Goal: Task Accomplishment & Management: Complete application form

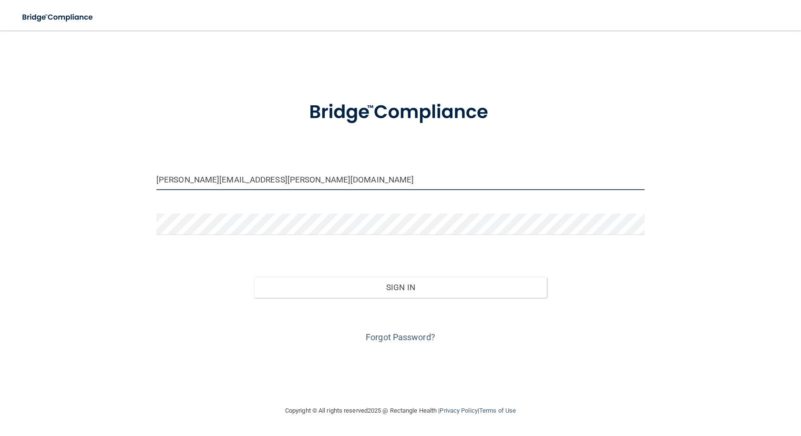
drag, startPoint x: 191, startPoint y: 181, endPoint x: 156, endPoint y: 179, distance: 34.8
click at [156, 179] on div "cory.amendt@lansingpediatrics.com" at bounding box center [400, 183] width 503 height 29
drag, startPoint x: 201, startPoint y: 180, endPoint x: 152, endPoint y: 182, distance: 49.6
click at [154, 182] on div "cory.amendt@lansingpediatrics.com" at bounding box center [400, 183] width 503 height 29
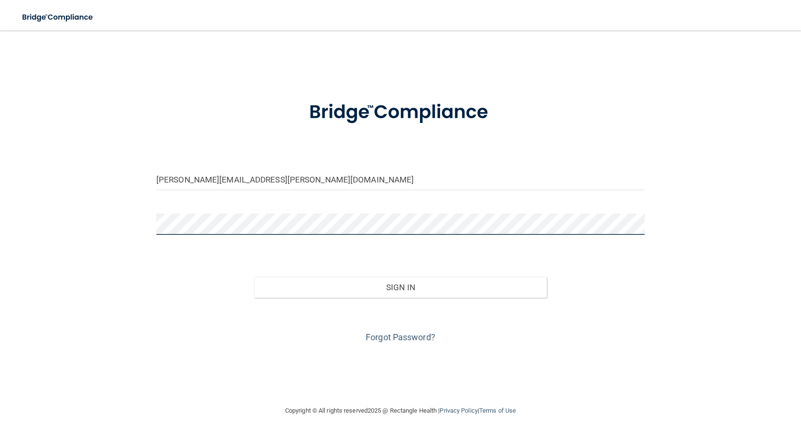
click at [119, 228] on div "bridget.potchen@lansingpediatrics.com Invalid email/password. You don't have pe…" at bounding box center [400, 218] width 763 height 356
click at [254, 277] on button "Sign In" at bounding box center [400, 287] width 293 height 21
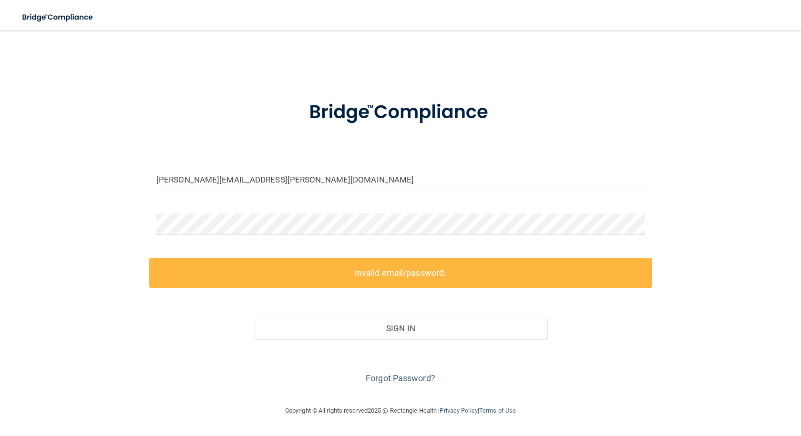
drag, startPoint x: 99, startPoint y: 245, endPoint x: 116, endPoint y: 240, distance: 18.0
click at [99, 245] on div "bridget.potchen@lansingpediatrics.com Invalid email/password. You don't have pe…" at bounding box center [400, 218] width 763 height 356
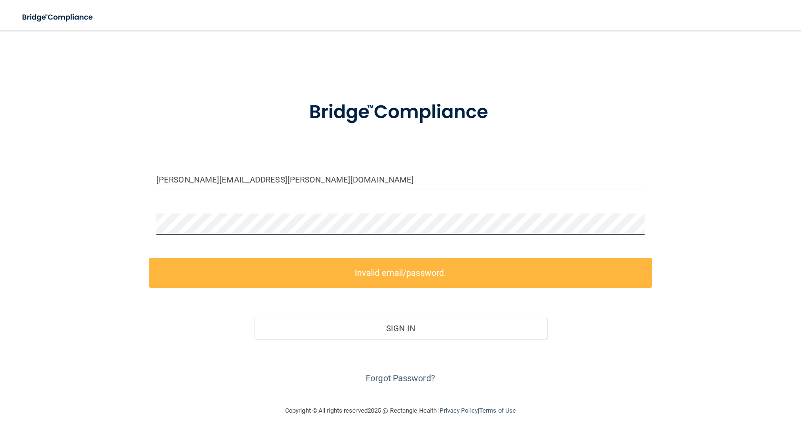
click at [119, 235] on div "bridget.potchen@lansingpediatrics.com Invalid email/password. You don't have pe…" at bounding box center [400, 218] width 763 height 356
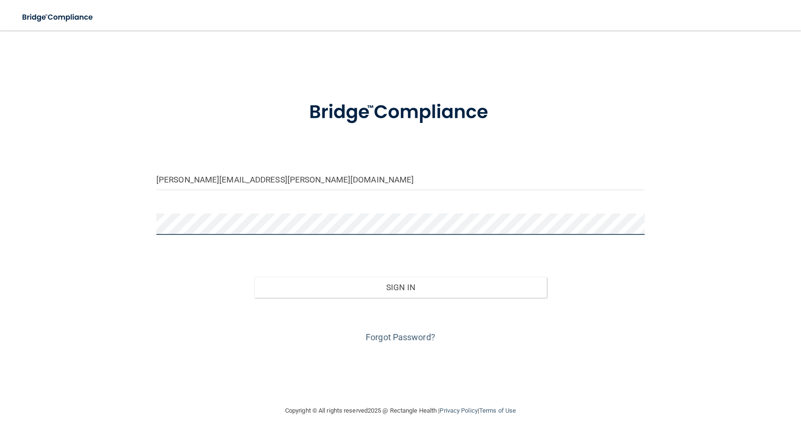
click at [254, 277] on button "Sign In" at bounding box center [400, 287] width 293 height 21
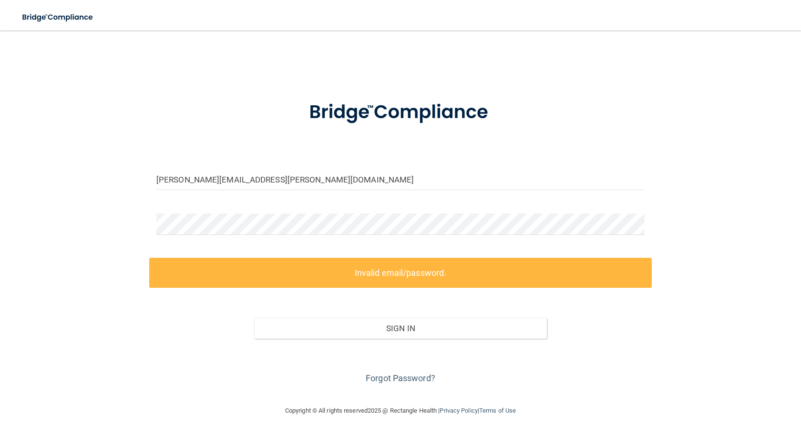
click at [62, 257] on div "bridget.potchen@lansingpediatrics.com Invalid email/password. You don't have pe…" at bounding box center [400, 218] width 763 height 356
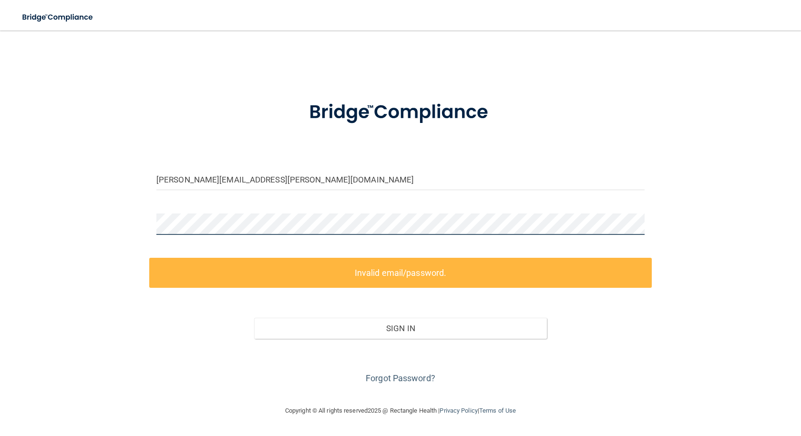
click at [52, 207] on div "bridget.potchen@lansingpediatrics.com Invalid email/password. You don't have pe…" at bounding box center [400, 218] width 763 height 356
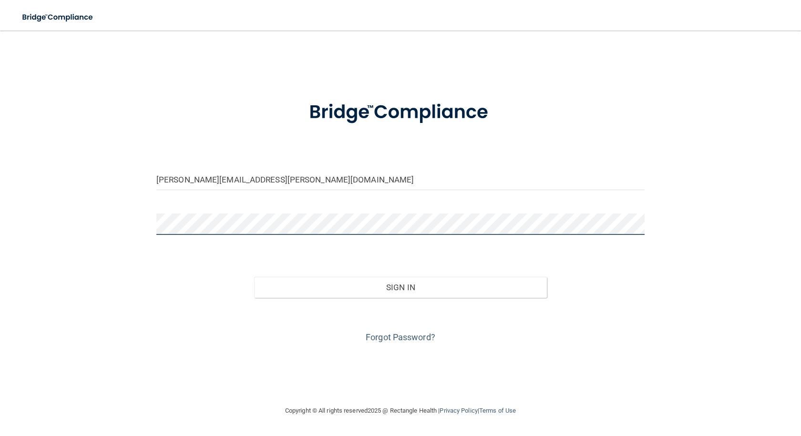
click at [254, 277] on button "Sign In" at bounding box center [400, 287] width 293 height 21
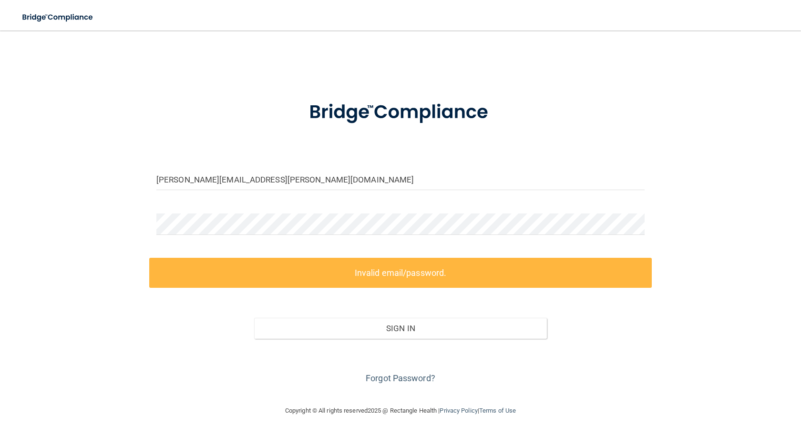
click at [1, 236] on main "bridget.potchen@lansingpediatrics.com Invalid email/password. You don't have pe…" at bounding box center [400, 234] width 801 height 406
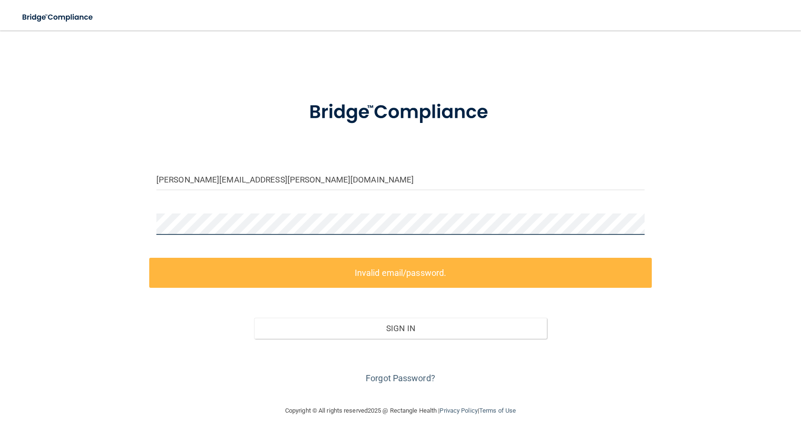
click at [126, 220] on div "bridget.potchen@lansingpediatrics.com Invalid email/password. You don't have pe…" at bounding box center [400, 218] width 763 height 356
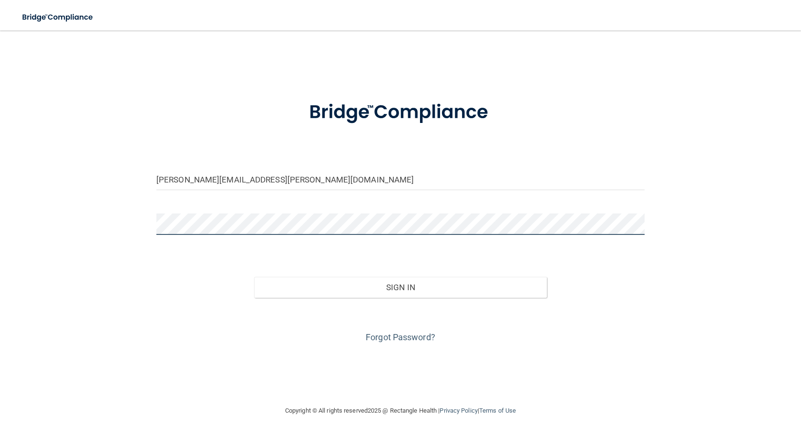
click at [254, 277] on button "Sign In" at bounding box center [400, 287] width 293 height 21
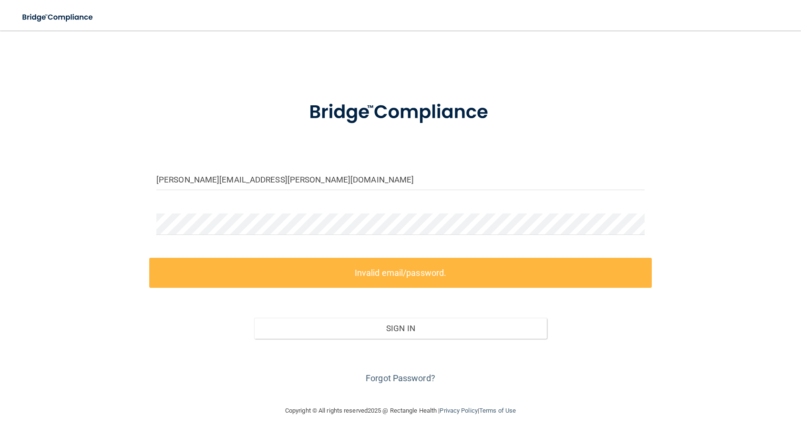
click at [95, 245] on div "bridget.potchen@lansingpediatrics.com Invalid email/password. You don't have pe…" at bounding box center [400, 218] width 763 height 356
drag, startPoint x: 307, startPoint y: 177, endPoint x: 110, endPoint y: 179, distance: 197.0
click at [110, 179] on div "bridget.potchen@lansingpediatrics.com Invalid email/password. You don't have pe…" at bounding box center [400, 218] width 763 height 356
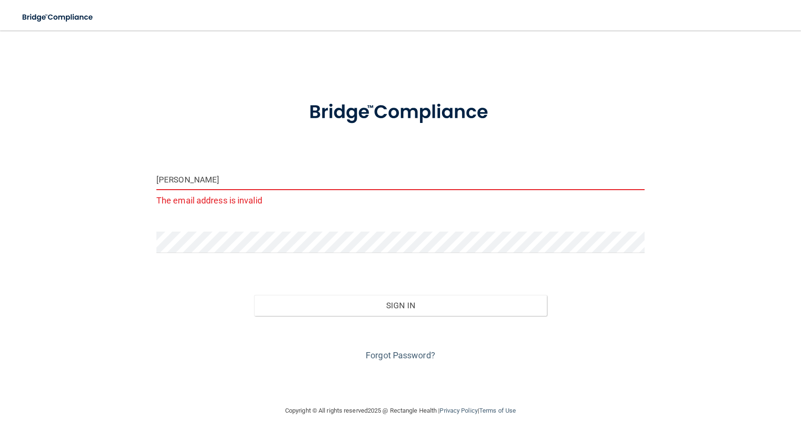
type input "cory.amendt@lansingpediatrics.com"
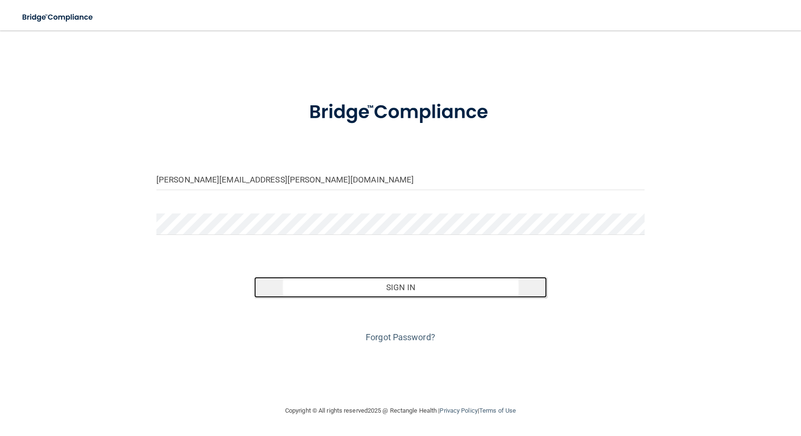
click at [374, 288] on button "Sign In" at bounding box center [400, 287] width 293 height 21
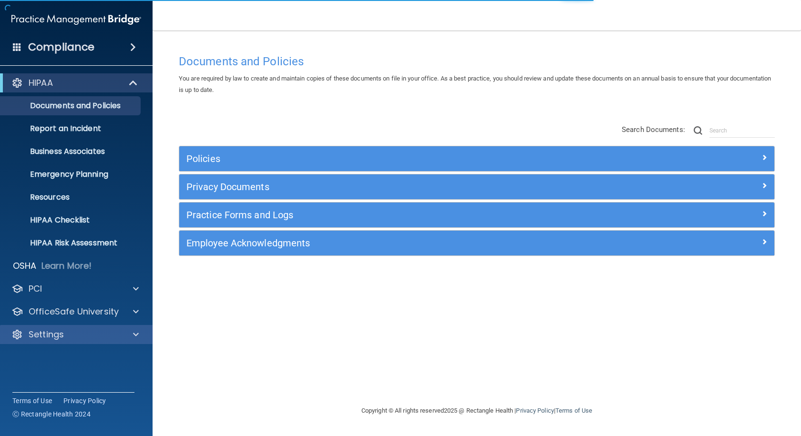
click at [44, 327] on div "Settings" at bounding box center [76, 334] width 153 height 19
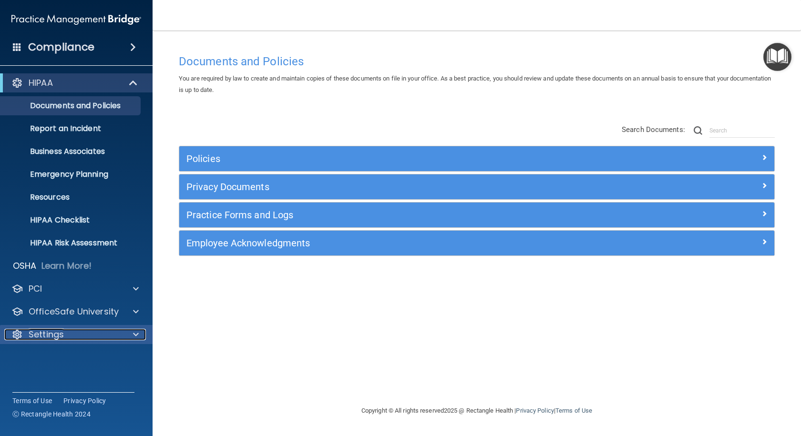
click at [134, 335] on span at bounding box center [136, 334] width 6 height 11
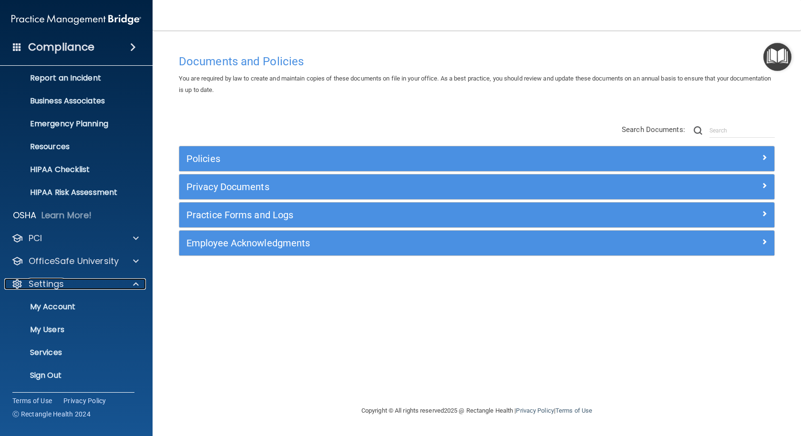
scroll to position [51, 0]
click at [59, 330] on p "My Users" at bounding box center [71, 330] width 130 height 10
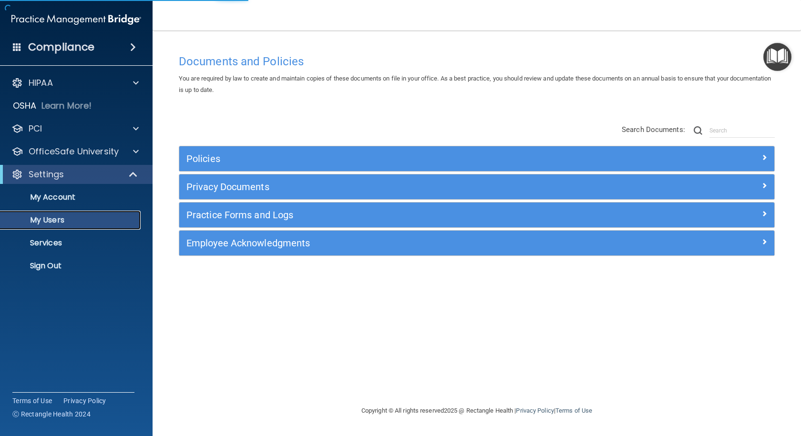
select select "20"
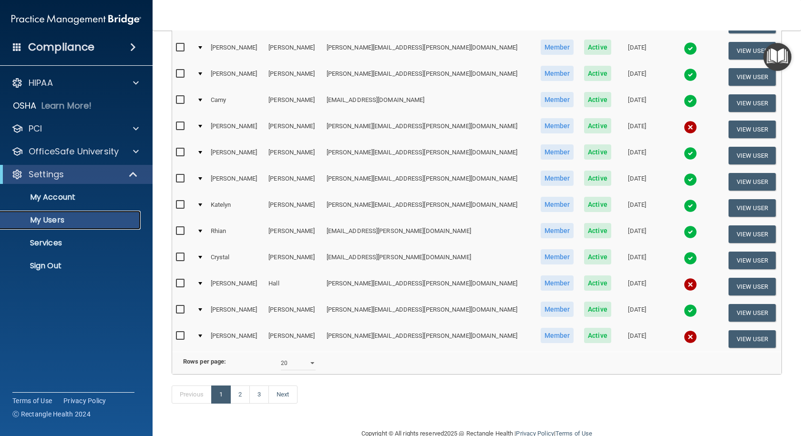
scroll to position [334, 0]
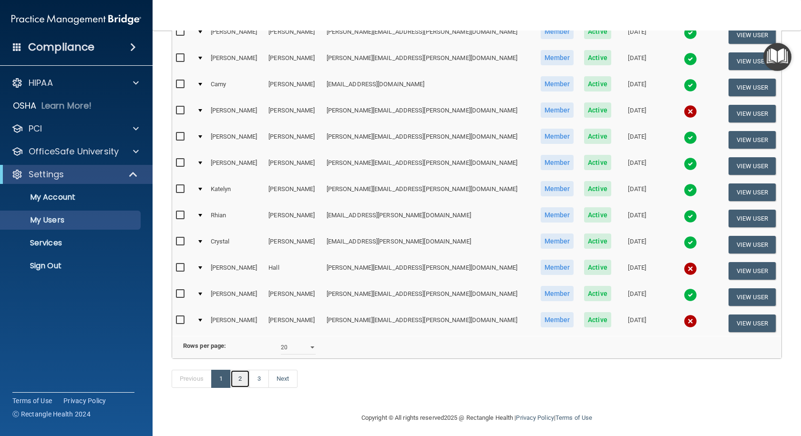
click at [240, 388] on link "2" at bounding box center [240, 379] width 20 height 18
select select "20"
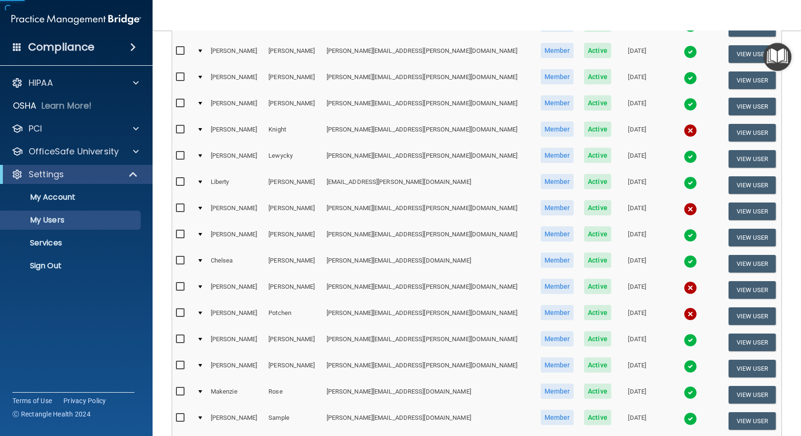
scroll to position [238, 0]
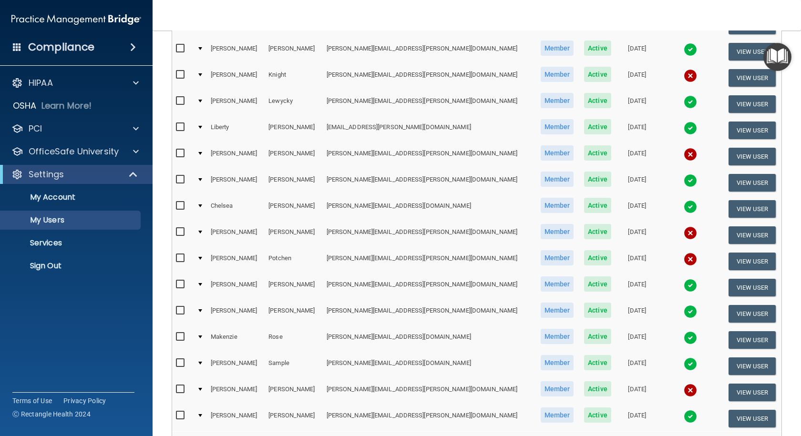
click at [178, 259] on input "checkbox" at bounding box center [181, 259] width 11 height 8
checkbox input "true"
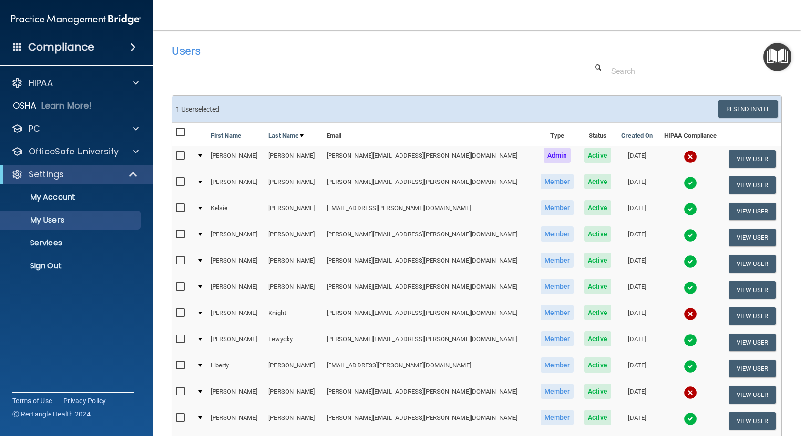
scroll to position [0, 0]
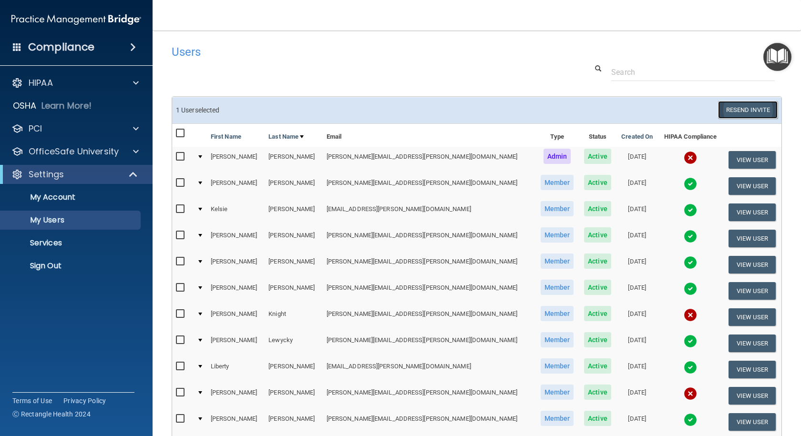
click at [728, 110] on button "Resend Invite" at bounding box center [748, 110] width 60 height 18
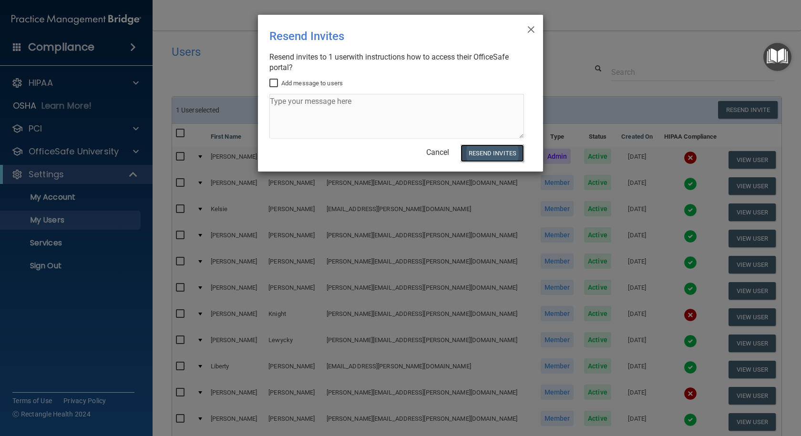
click at [488, 151] on button "Resend Invites" at bounding box center [492, 154] width 63 height 18
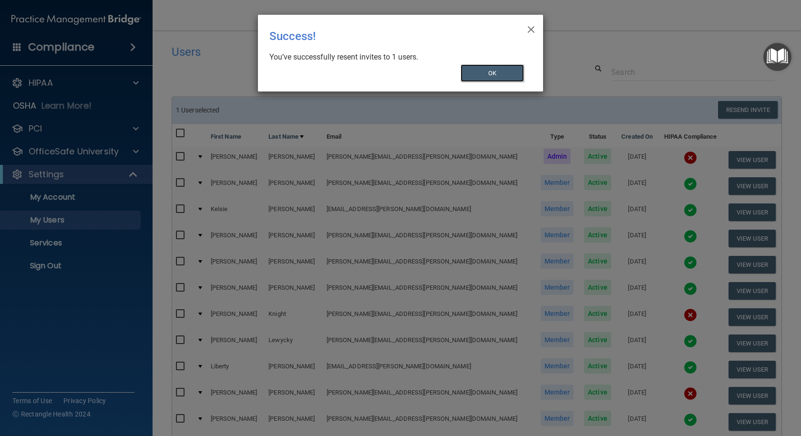
drag, startPoint x: 483, startPoint y: 72, endPoint x: 474, endPoint y: 32, distance: 40.7
click at [484, 72] on button "OK" at bounding box center [493, 73] width 64 height 18
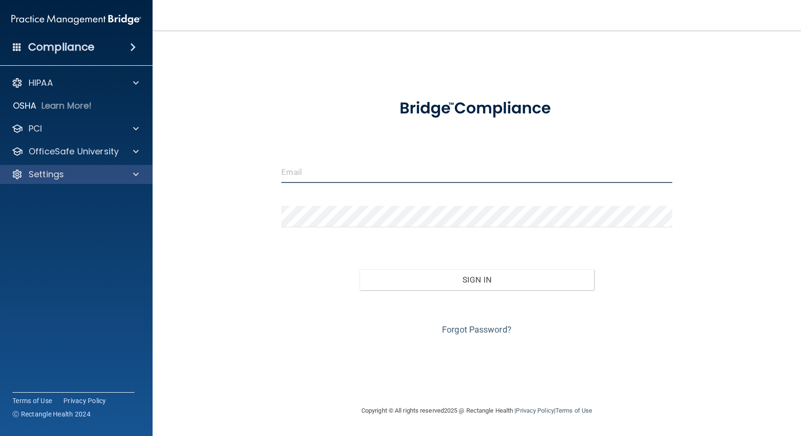
type input "[PERSON_NAME][EMAIL_ADDRESS][PERSON_NAME][DOMAIN_NAME]"
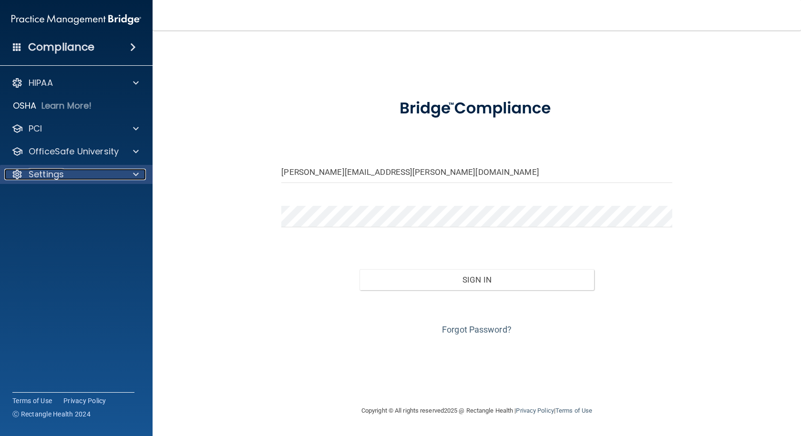
click at [112, 180] on div "Settings" at bounding box center [63, 174] width 118 height 11
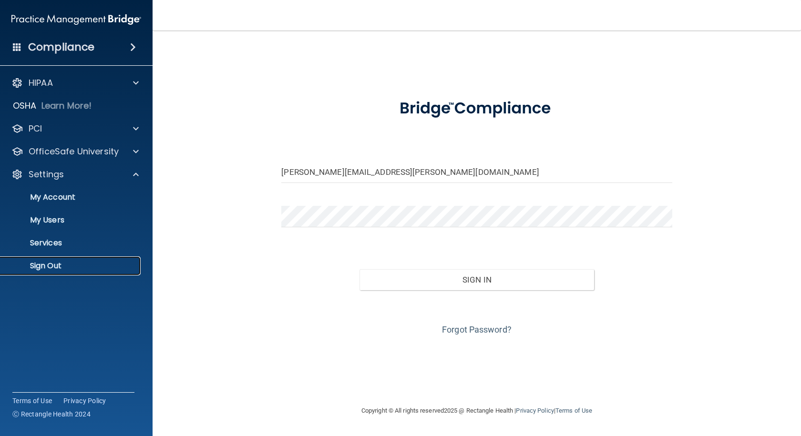
click at [56, 261] on p "Sign Out" at bounding box center [71, 266] width 130 height 10
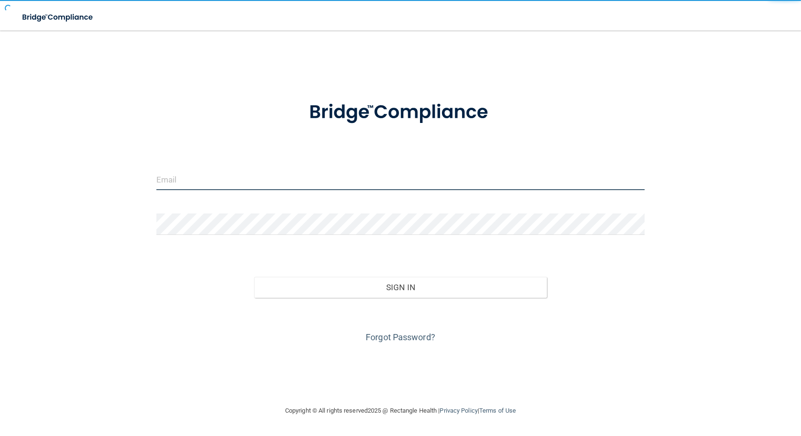
type input "[PERSON_NAME][EMAIL_ADDRESS][PERSON_NAME][DOMAIN_NAME]"
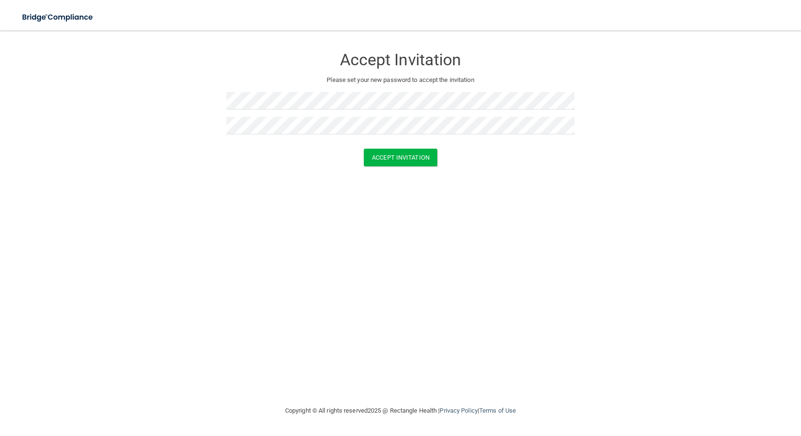
click at [234, 197] on div "Accept Invitation Please set your new password to accept the invitation Accept …" at bounding box center [400, 218] width 763 height 356
click at [419, 159] on button "Accept Invitation" at bounding box center [400, 158] width 73 height 18
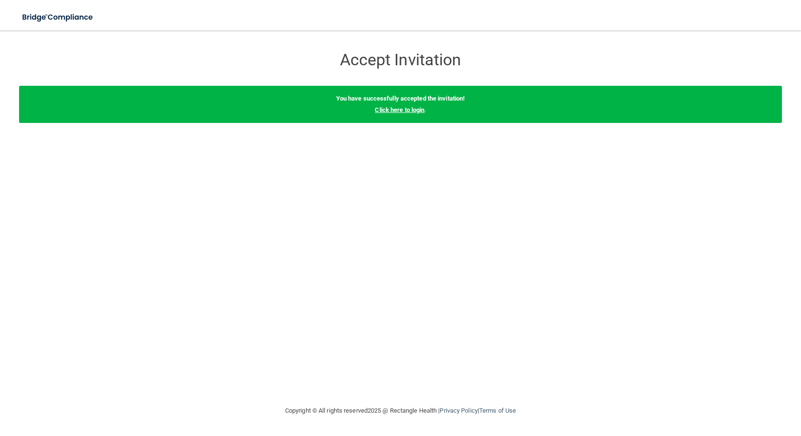
click at [402, 111] on link "Click here to login" at bounding box center [400, 109] width 50 height 7
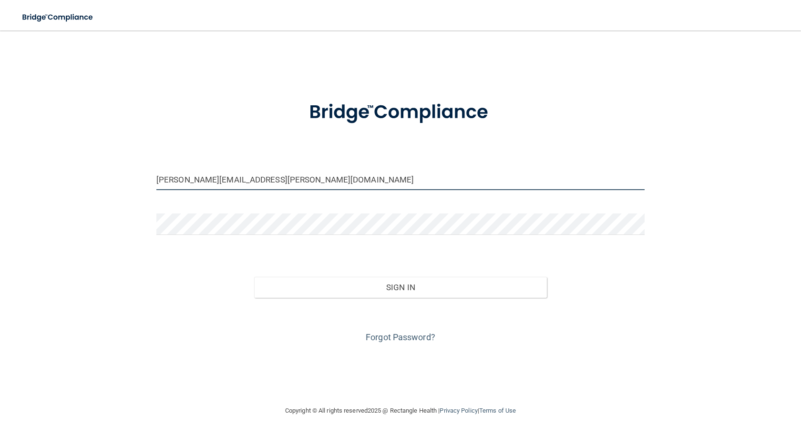
click at [228, 176] on input "[PERSON_NAME][EMAIL_ADDRESS][PERSON_NAME][DOMAIN_NAME]" at bounding box center [400, 179] width 488 height 21
drag, startPoint x: 201, startPoint y: 180, endPoint x: 127, endPoint y: 175, distance: 73.6
click at [127, 175] on div "cory.amendt@lansingpediatrics.com Invalid email/password. You don't have permis…" at bounding box center [400, 218] width 763 height 356
type input "[PERSON_NAME][EMAIL_ADDRESS][PERSON_NAME][DOMAIN_NAME]"
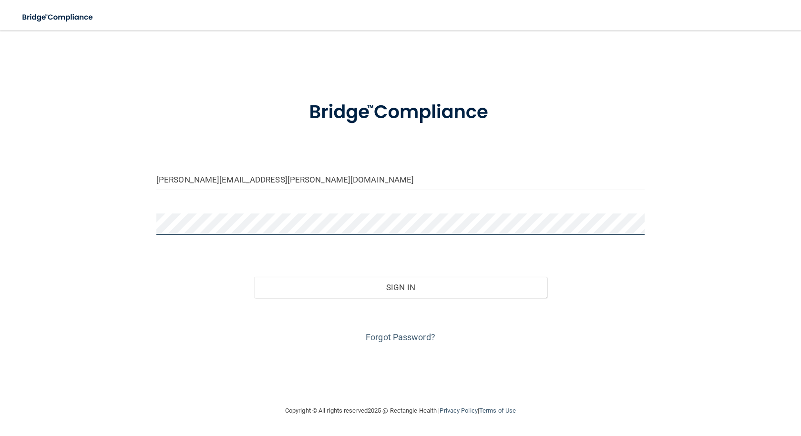
click at [105, 222] on div "bridget.potchen@lansingpediatrics.com Invalid email/password. You don't have pe…" at bounding box center [400, 218] width 763 height 356
click at [254, 277] on button "Sign In" at bounding box center [400, 287] width 293 height 21
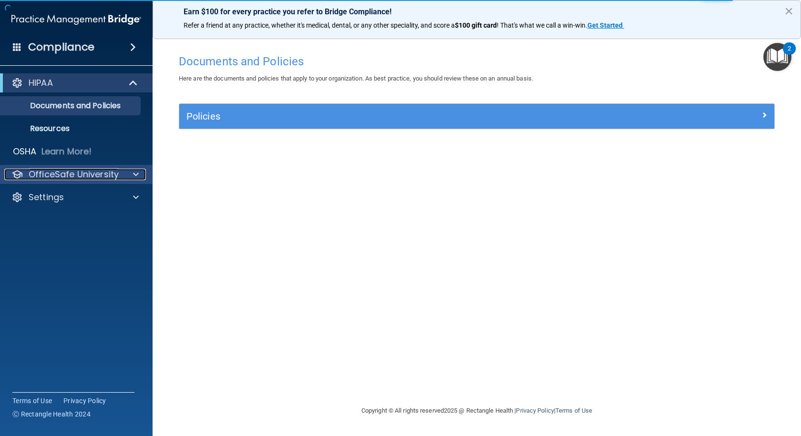
click at [131, 177] on div at bounding box center [135, 174] width 24 height 11
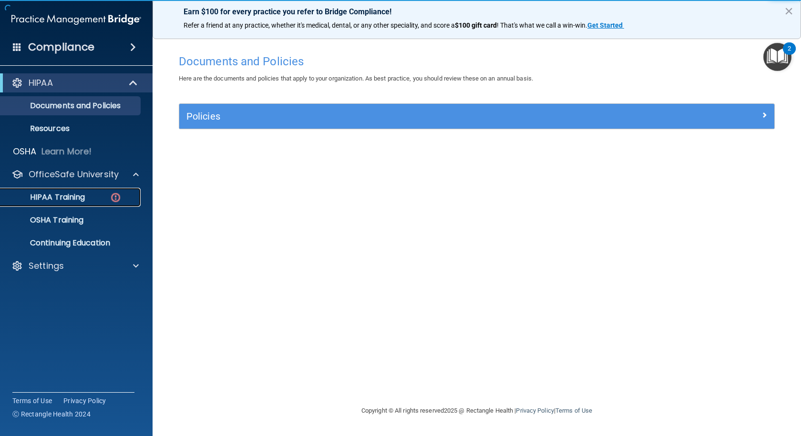
click at [87, 205] on link "HIPAA Training" at bounding box center [65, 197] width 150 height 19
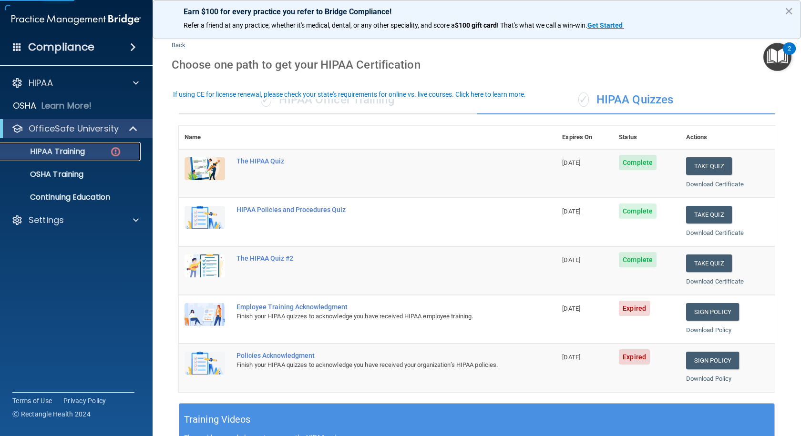
scroll to position [48, 0]
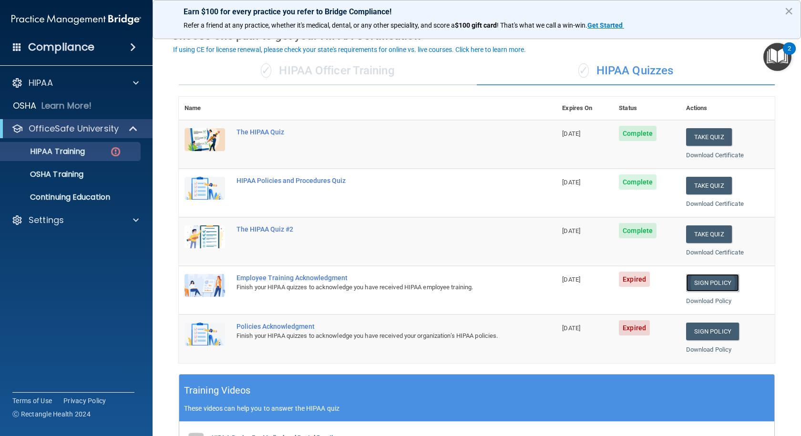
click at [715, 283] on link "Sign Policy" at bounding box center [712, 283] width 53 height 18
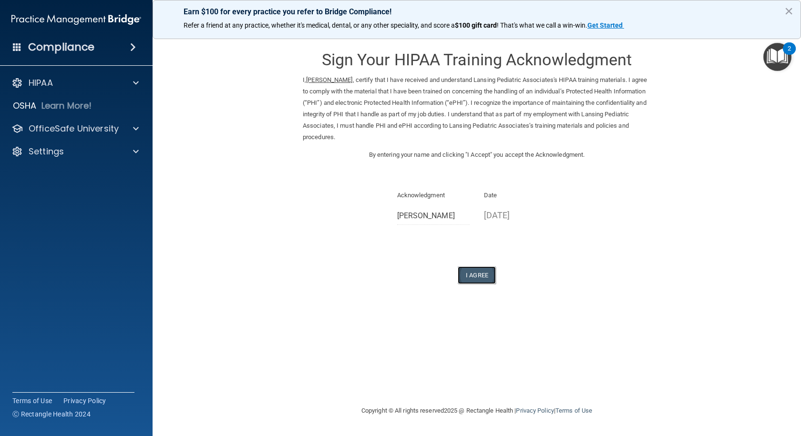
click at [473, 272] on button "I Agree" at bounding box center [477, 276] width 38 height 18
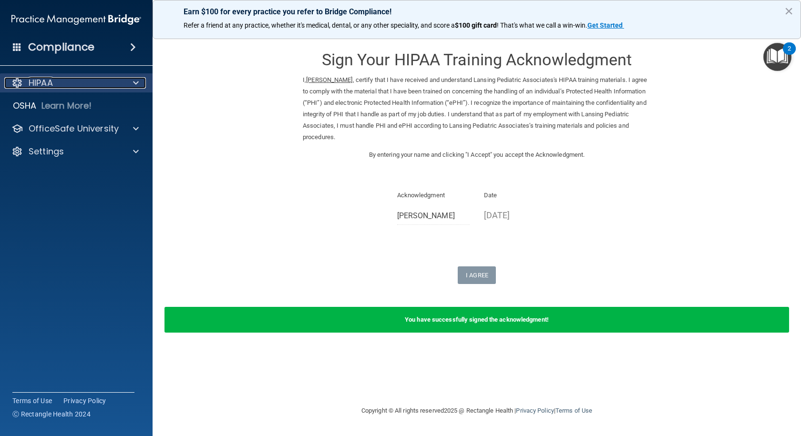
click at [61, 83] on div "HIPAA" at bounding box center [63, 82] width 118 height 11
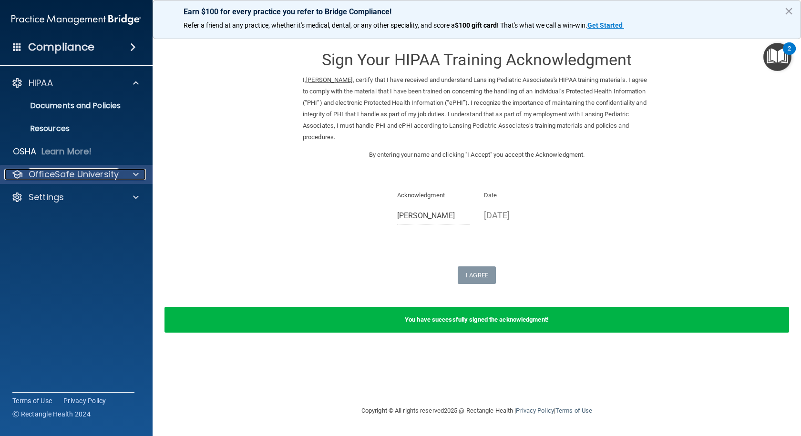
click at [63, 178] on p "OfficeSafe University" at bounding box center [74, 174] width 90 height 11
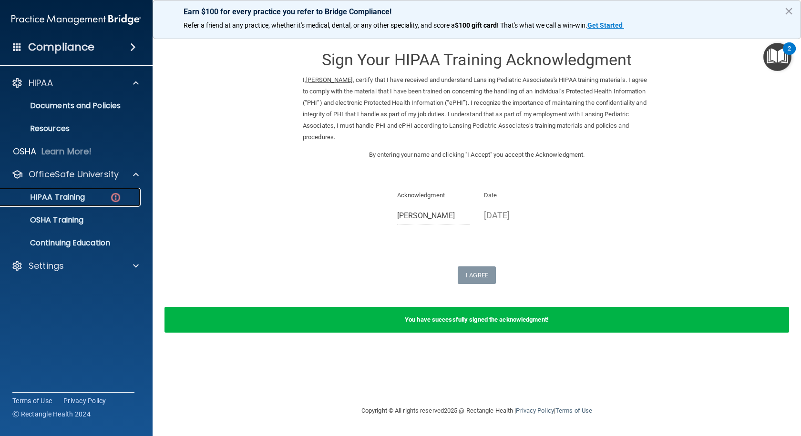
click at [71, 199] on p "HIPAA Training" at bounding box center [45, 198] width 79 height 10
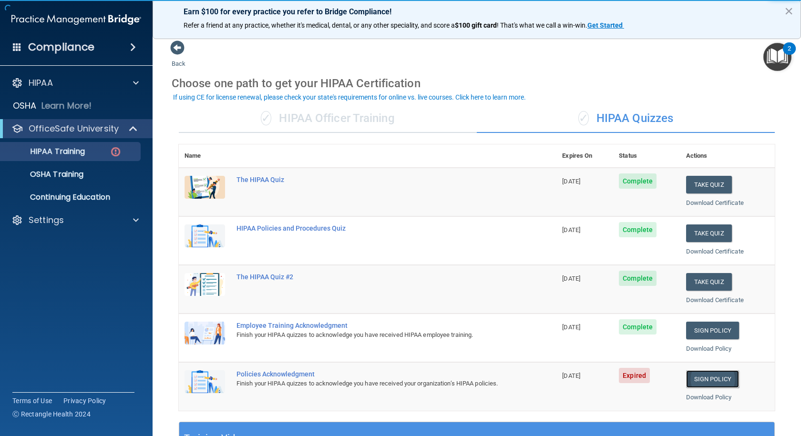
click at [710, 382] on link "Sign Policy" at bounding box center [712, 380] width 53 height 18
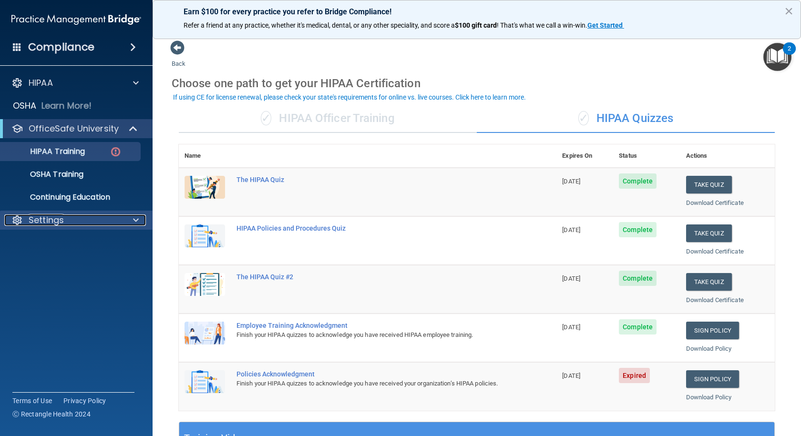
click at [72, 217] on div "Settings" at bounding box center [63, 220] width 118 height 11
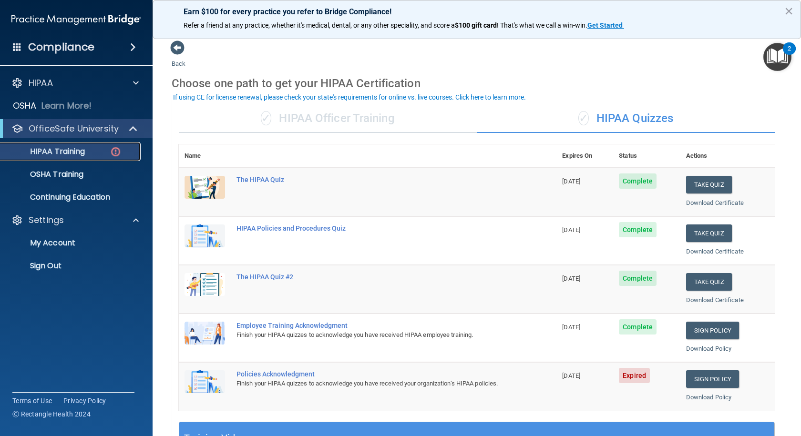
click at [66, 155] on p "HIPAA Training" at bounding box center [45, 152] width 79 height 10
click at [54, 148] on p "HIPAA Training" at bounding box center [45, 152] width 79 height 10
click at [697, 376] on link "Sign Policy" at bounding box center [712, 380] width 53 height 18
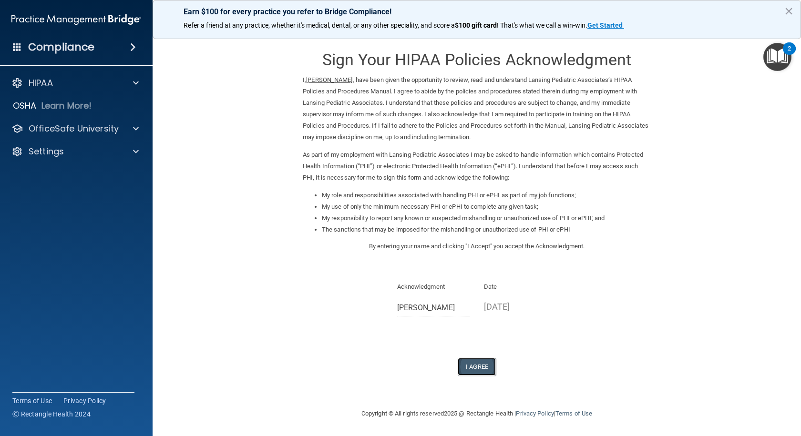
click at [479, 369] on button "I Agree" at bounding box center [477, 367] width 38 height 18
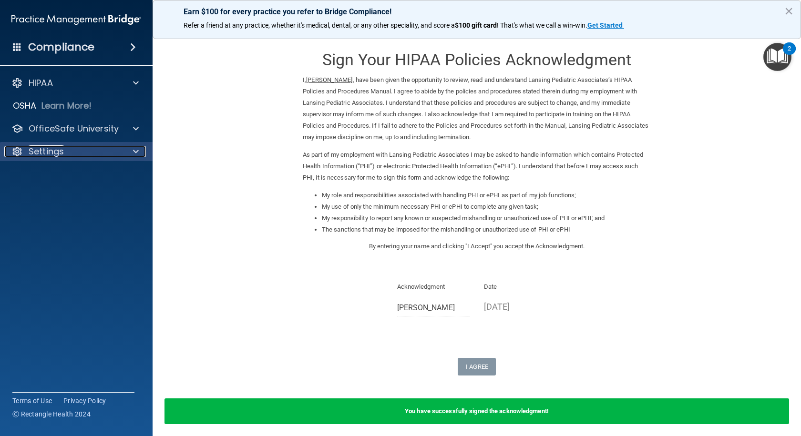
click at [62, 152] on p "Settings" at bounding box center [46, 151] width 35 height 11
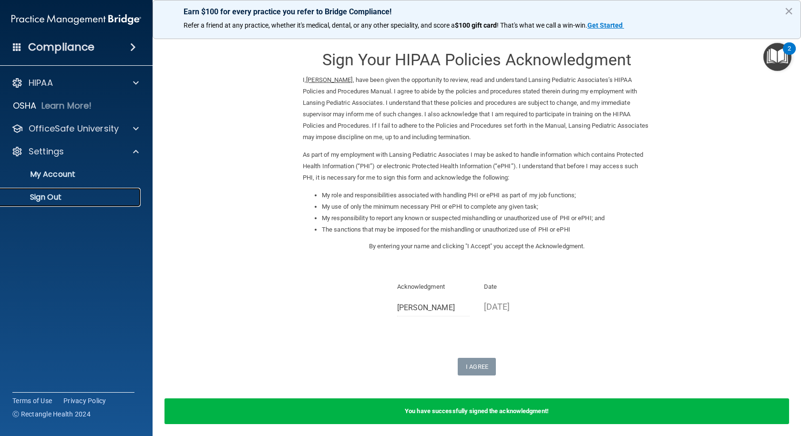
click at [50, 196] on p "Sign Out" at bounding box center [71, 198] width 130 height 10
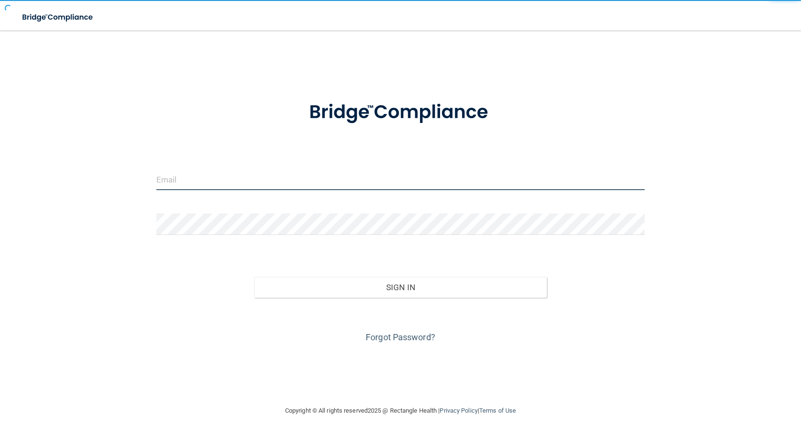
type input "[PERSON_NAME][EMAIL_ADDRESS][PERSON_NAME][DOMAIN_NAME]"
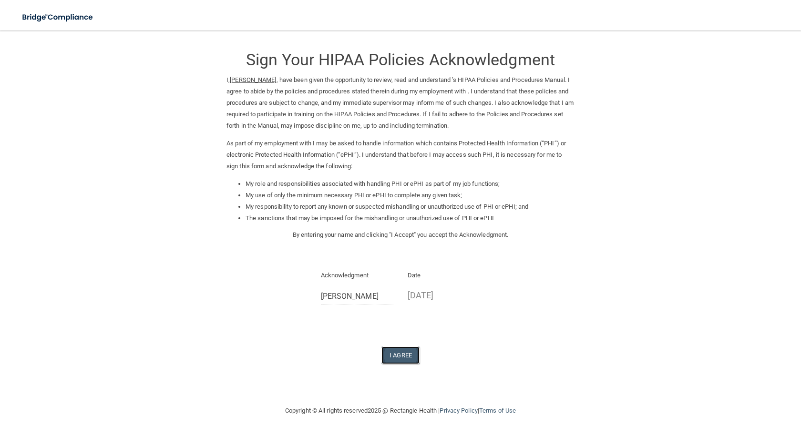
click at [401, 355] on button "I Agree" at bounding box center [401, 356] width 38 height 18
